Goal: Task Accomplishment & Management: Use online tool/utility

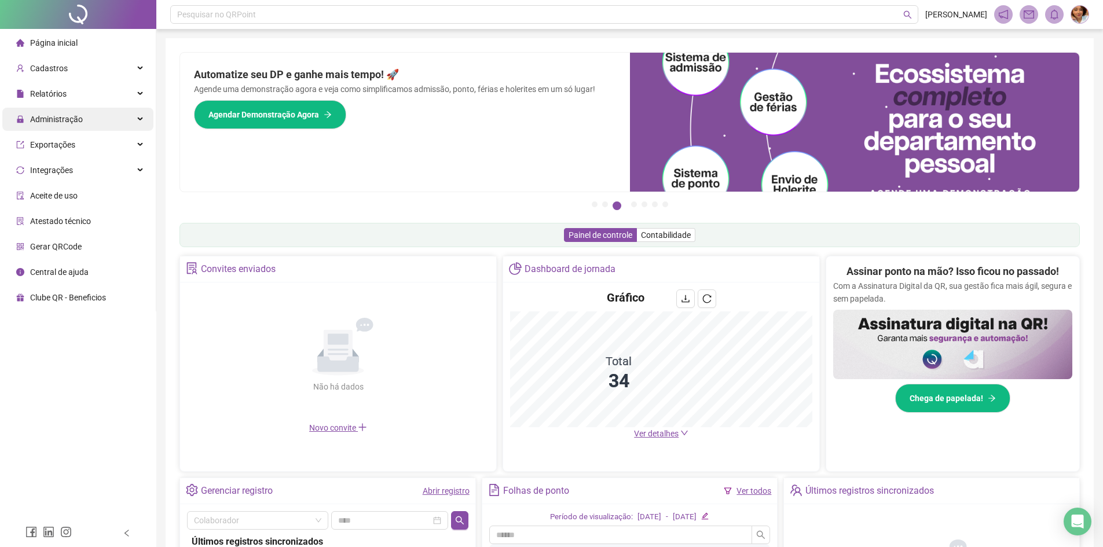
click at [94, 122] on div "Administração" at bounding box center [77, 119] width 151 height 23
click at [110, 126] on div "Administração" at bounding box center [77, 119] width 151 height 23
click at [69, 119] on span "Administração" at bounding box center [56, 119] width 53 height 9
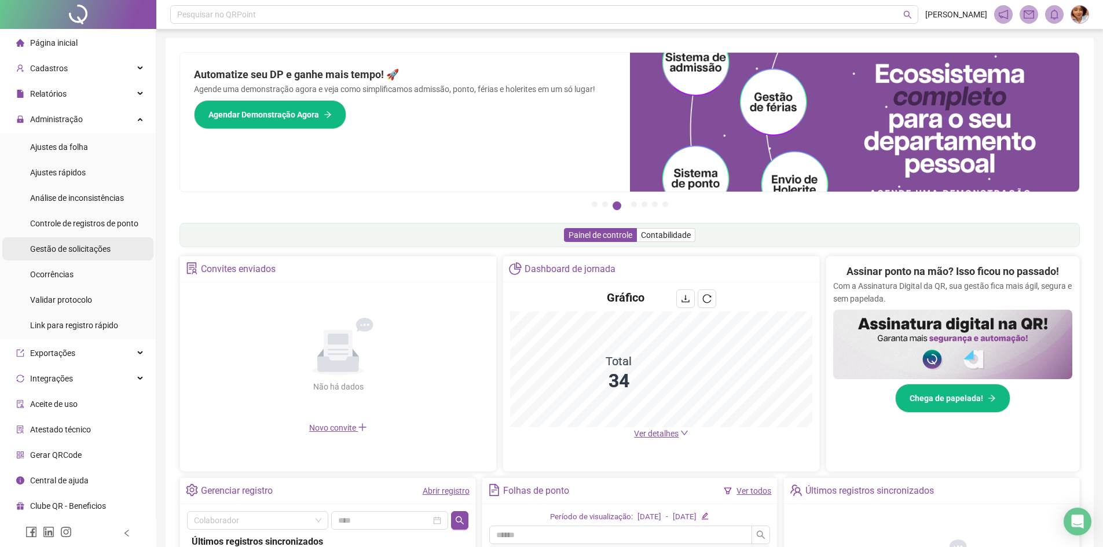
click at [85, 248] on span "Gestão de solicitações" at bounding box center [70, 248] width 81 height 9
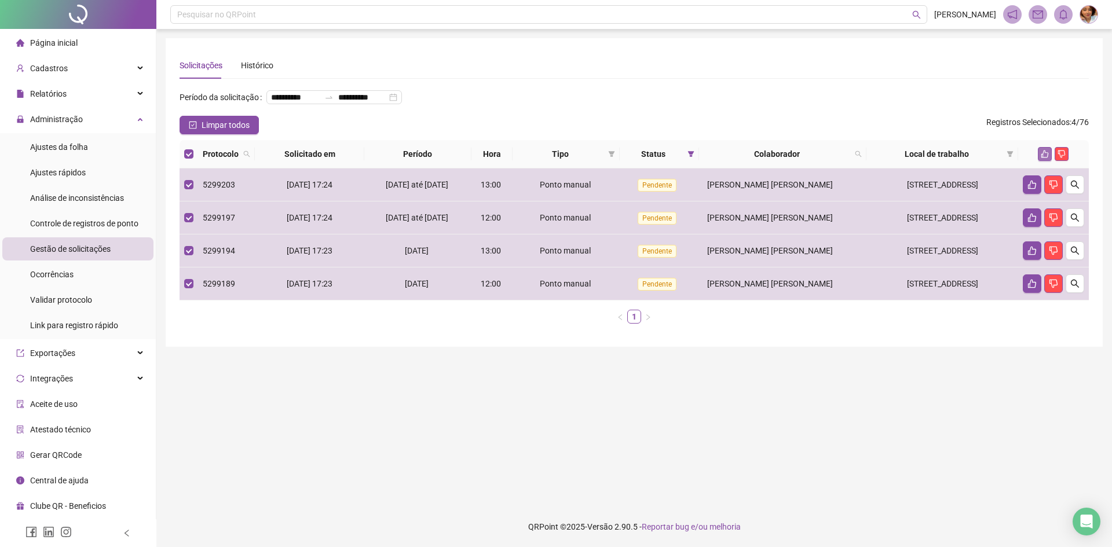
click at [1041, 158] on icon "like" at bounding box center [1045, 154] width 8 height 8
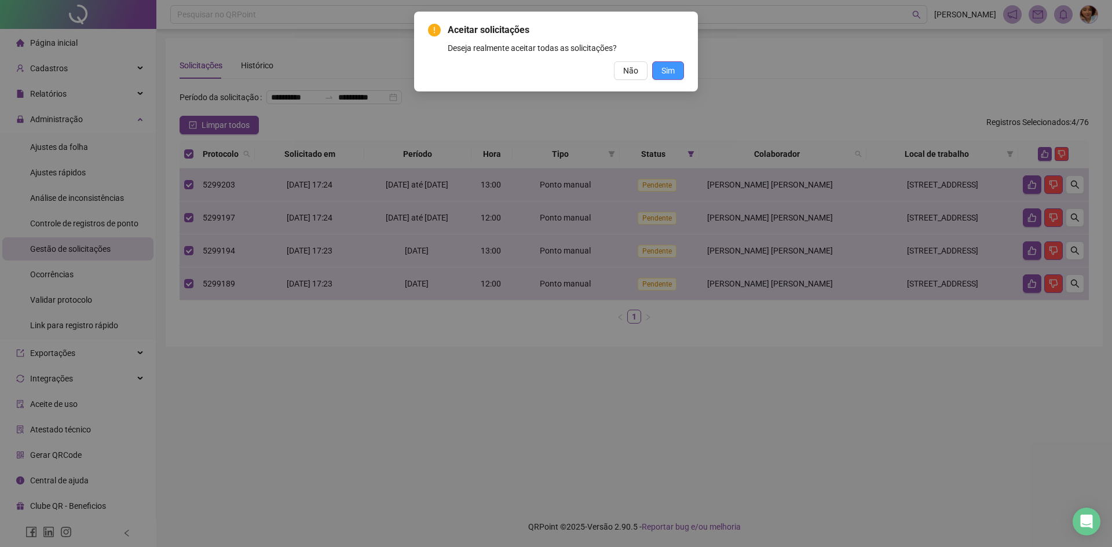
click at [675, 70] on button "Sim" at bounding box center [668, 70] width 32 height 19
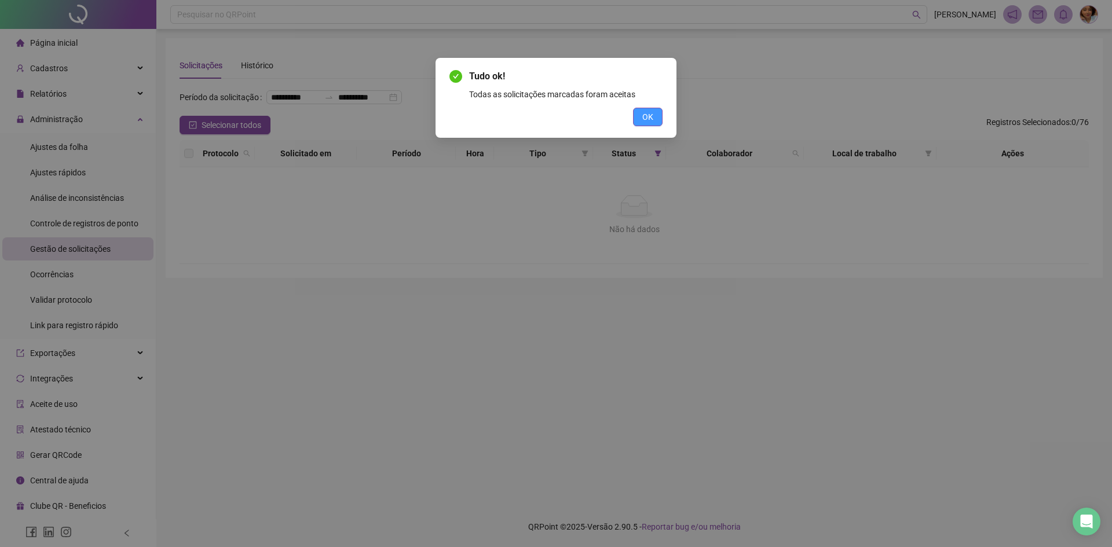
click at [647, 121] on span "OK" at bounding box center [647, 117] width 11 height 13
